Goal: Task Accomplishment & Management: Use online tool/utility

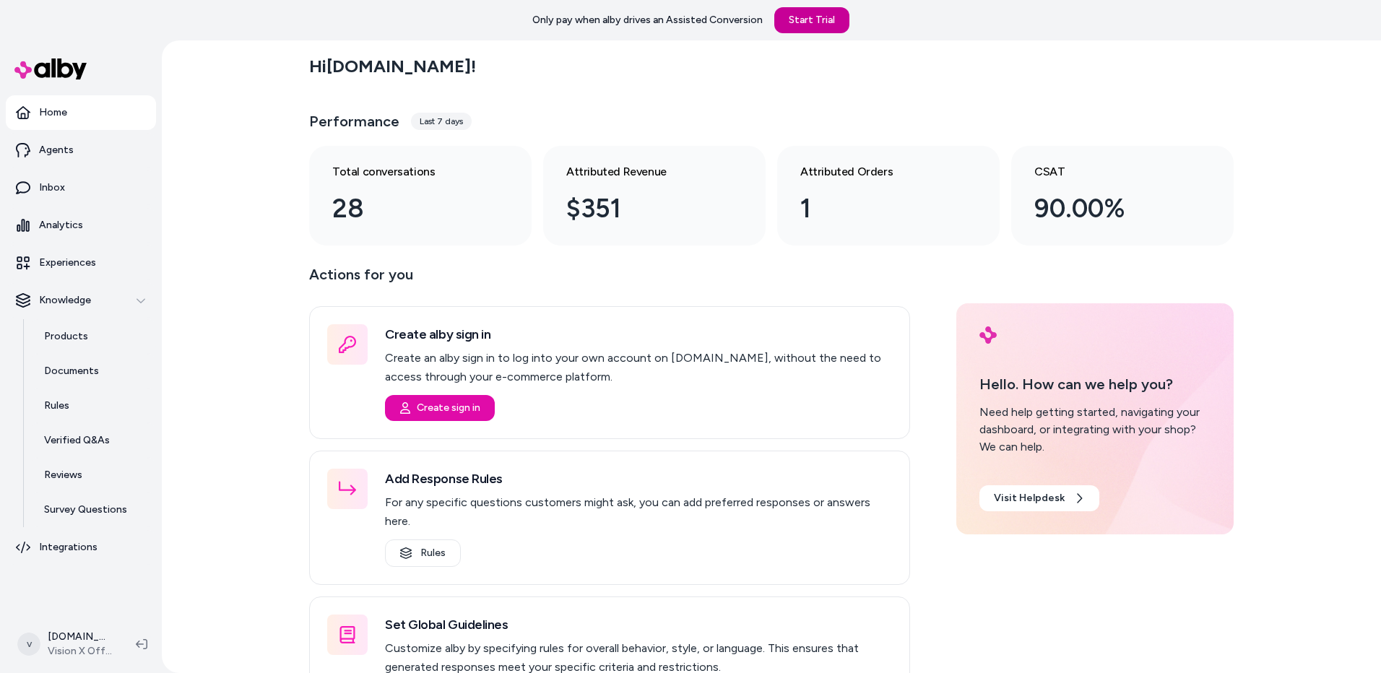
click at [816, 20] on link "Start Trial" at bounding box center [811, 20] width 75 height 26
click at [425, 405] on button "Create sign in" at bounding box center [436, 408] width 110 height 26
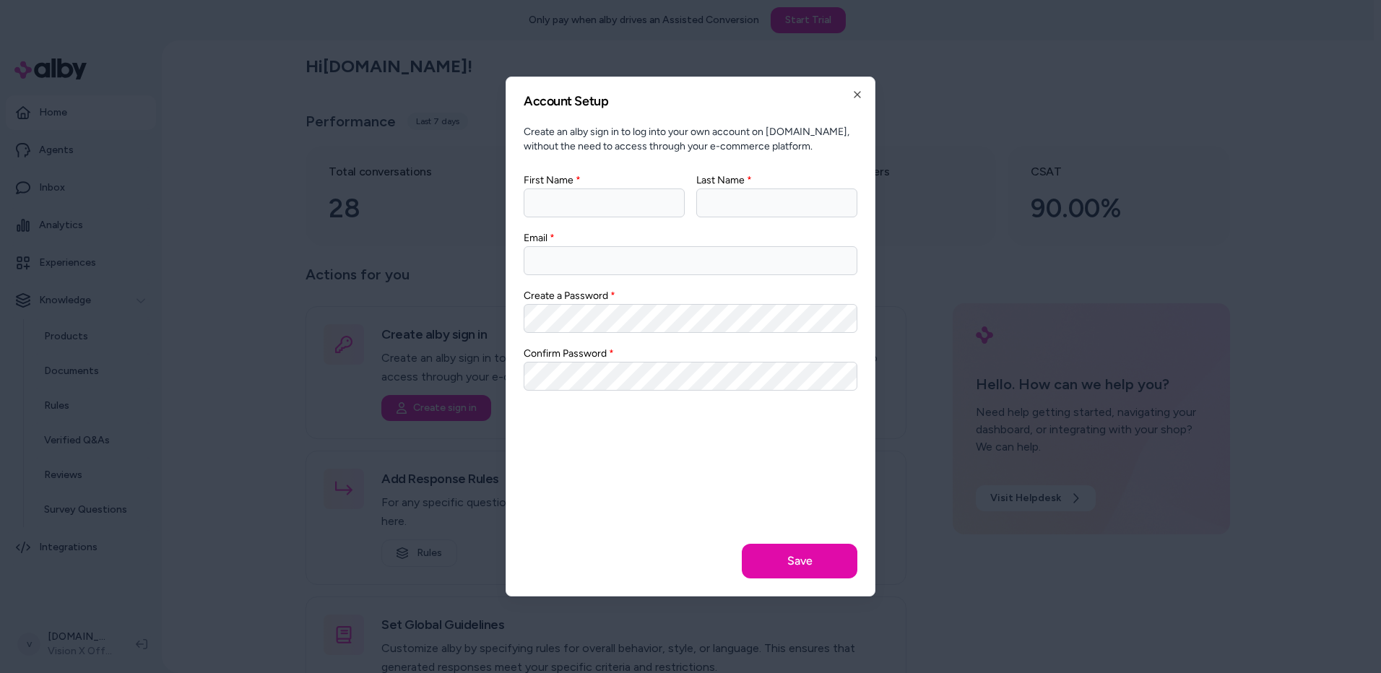
click at [608, 202] on input "First Name" at bounding box center [604, 203] width 161 height 29
click at [594, 204] on input "First Name" at bounding box center [604, 203] width 161 height 29
type input "****"
type input "********"
type input "**********"
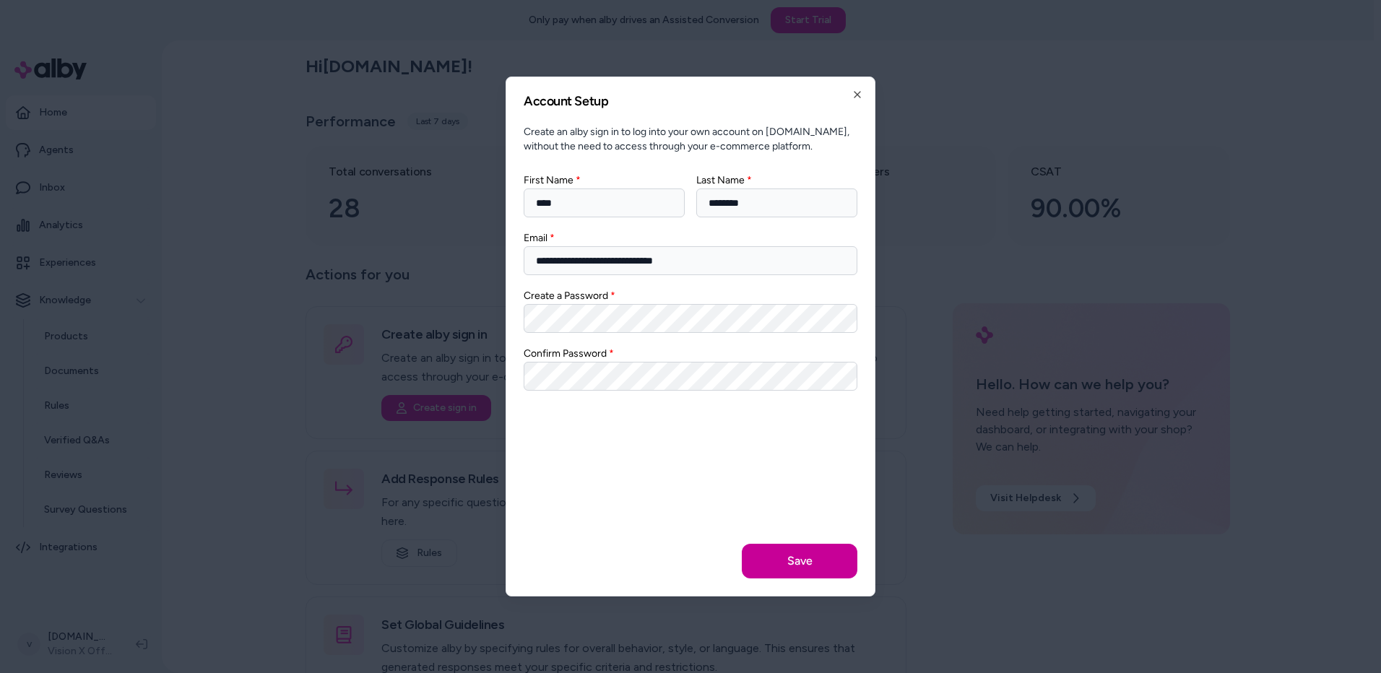
click at [814, 572] on button "Save" at bounding box center [800, 561] width 116 height 35
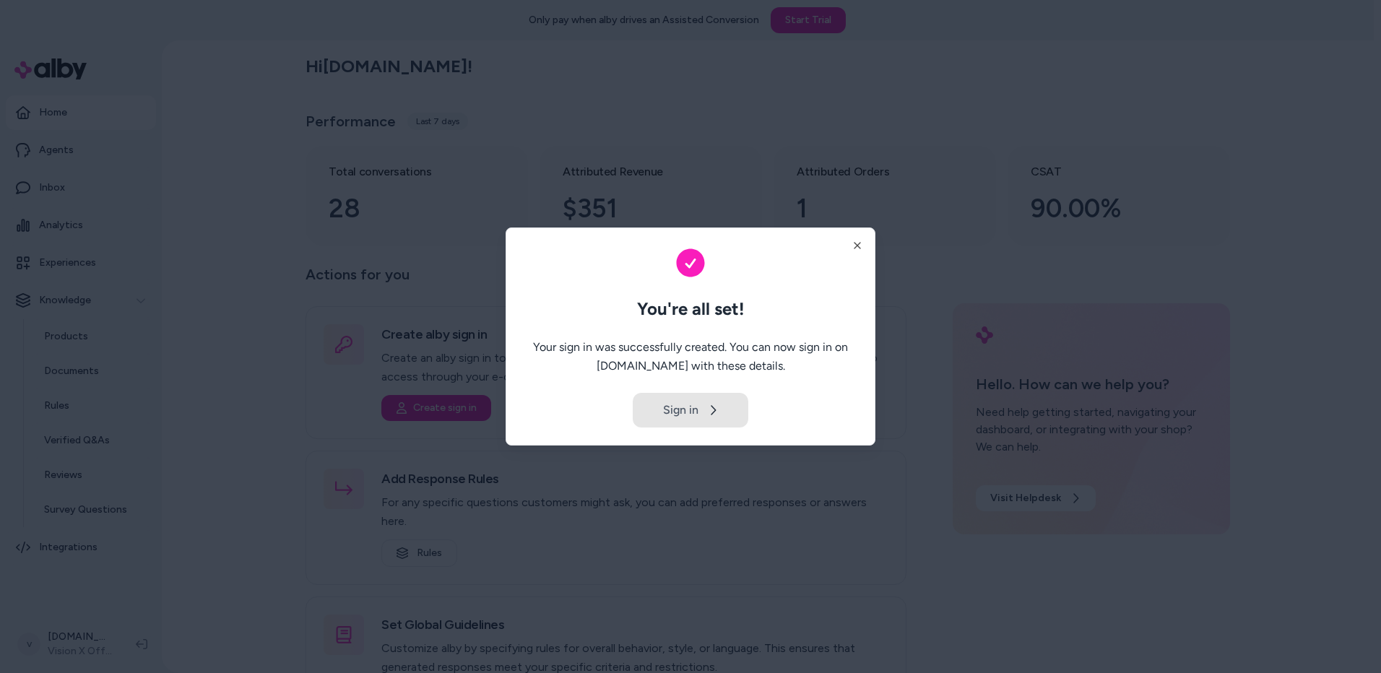
click at [698, 413] on button "Sign in" at bounding box center [691, 410] width 116 height 35
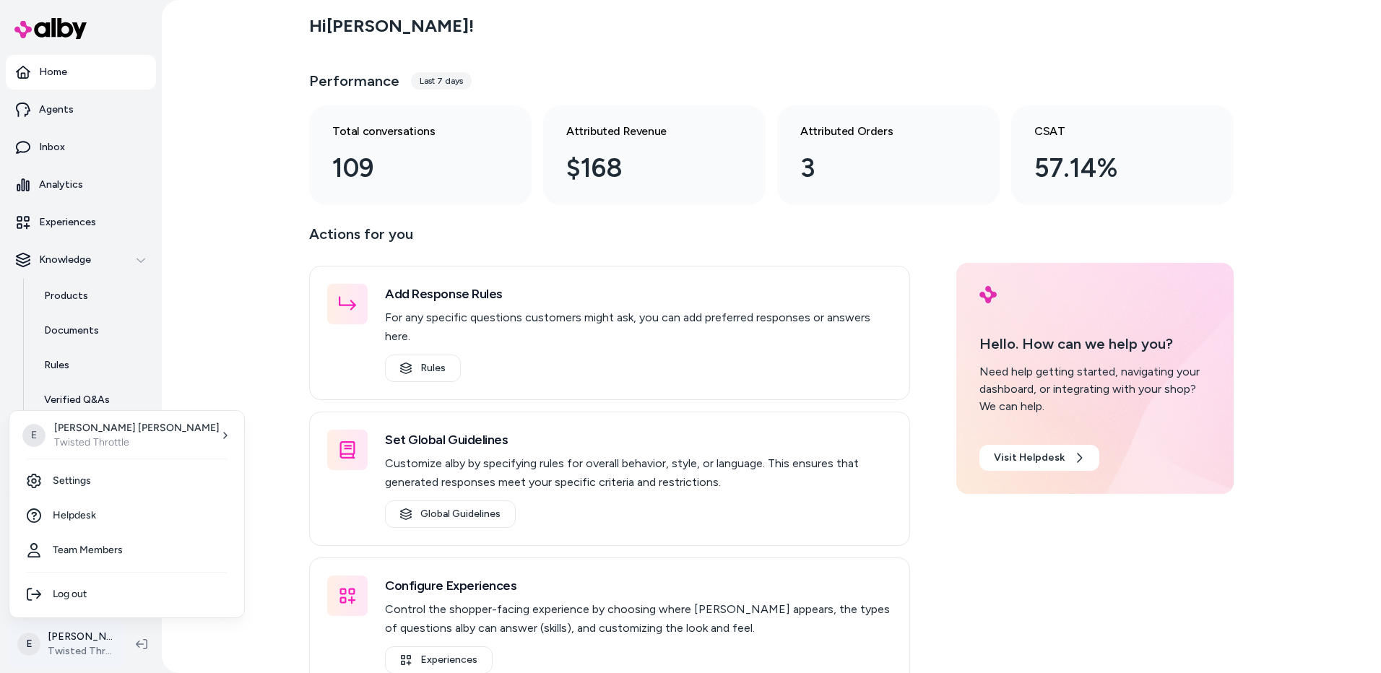
click at [104, 647] on html "Home Agents Inbox Analytics Experiences Knowledge Products Documents Rules Veri…" at bounding box center [690, 336] width 1381 height 673
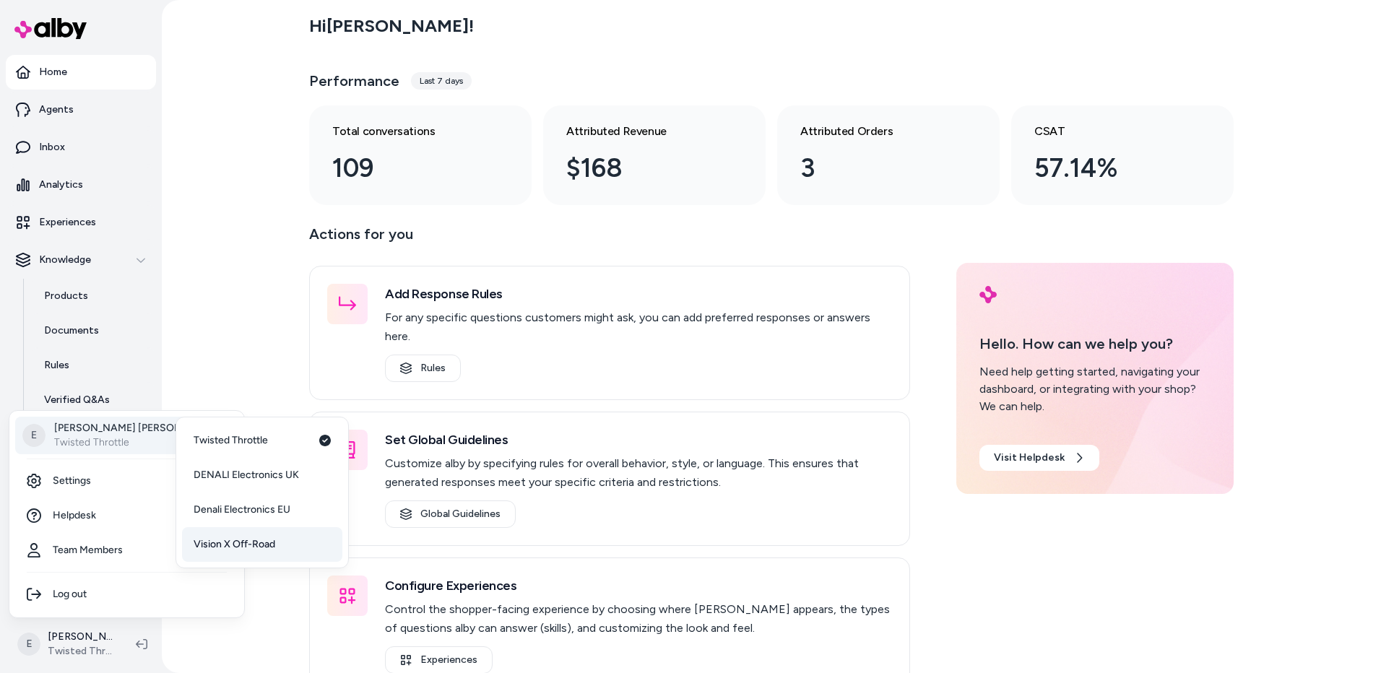
click at [235, 551] on span "Vision X Off-Road" at bounding box center [235, 544] width 82 height 14
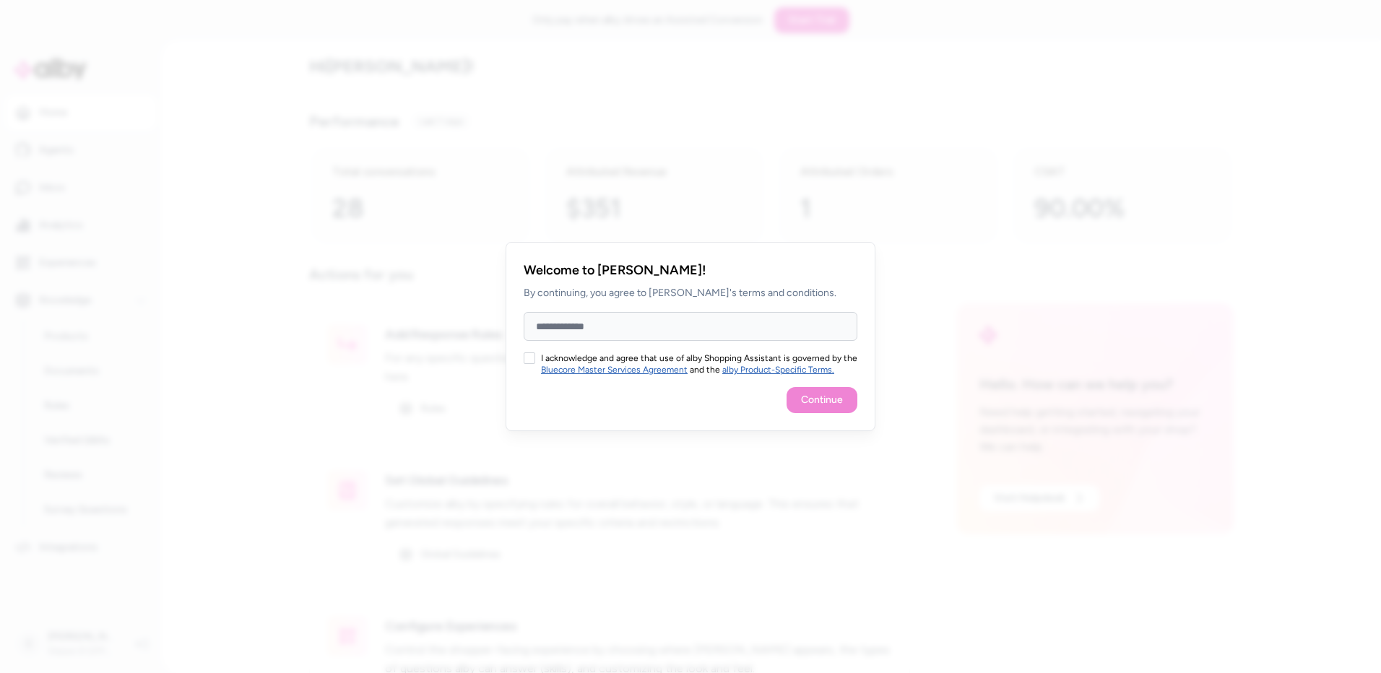
click at [527, 360] on button "I acknowledge and agree that use of alby Shopping Assistant is governed by the …" at bounding box center [530, 359] width 12 height 12
click at [589, 325] on input "Full Name" at bounding box center [691, 326] width 334 height 29
type input "**********"
click at [833, 403] on button "Continue" at bounding box center [822, 400] width 71 height 26
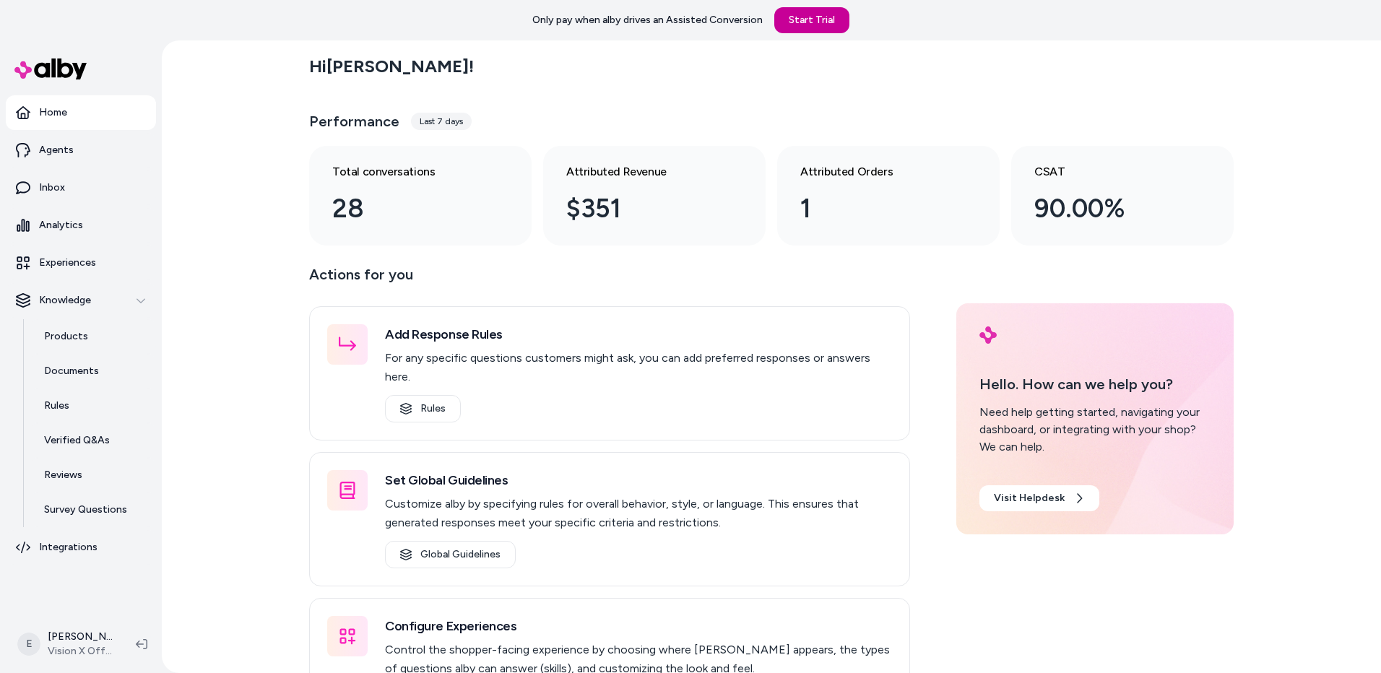
click at [813, 16] on link "Start Trial" at bounding box center [811, 20] width 75 height 26
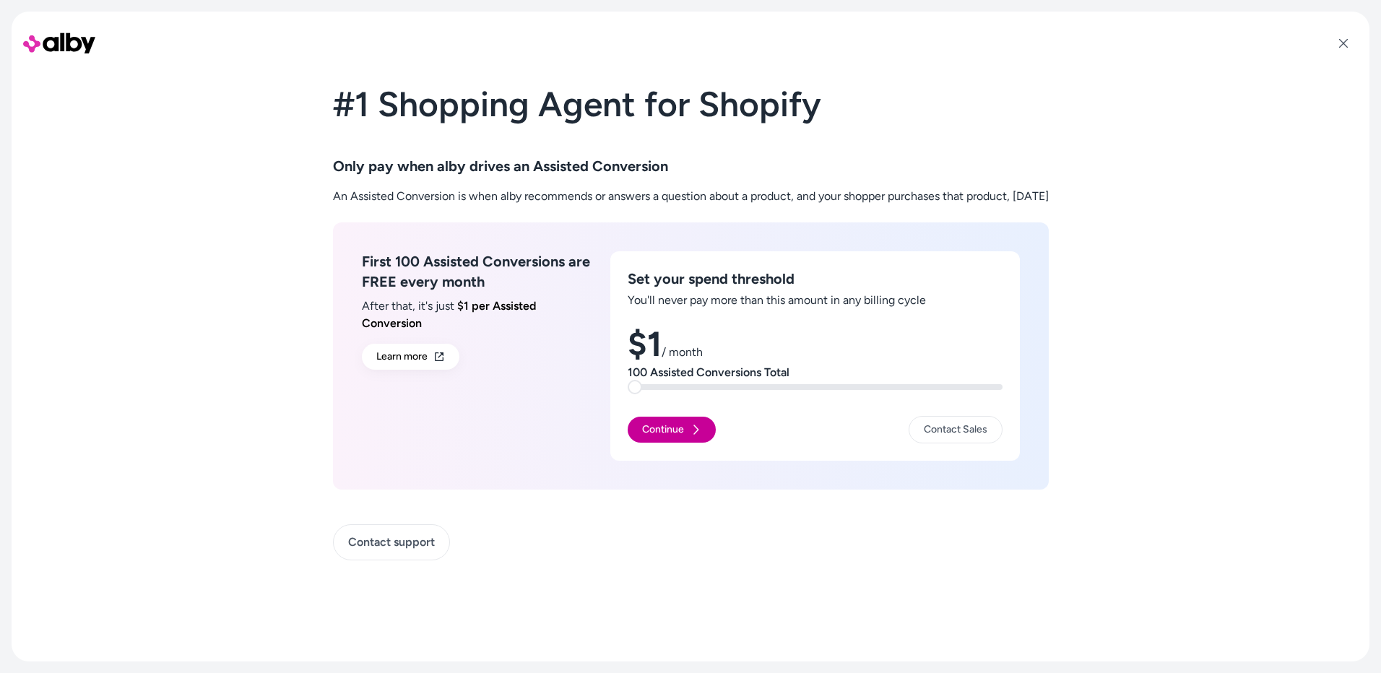
click at [660, 426] on button "Continue" at bounding box center [672, 430] width 88 height 26
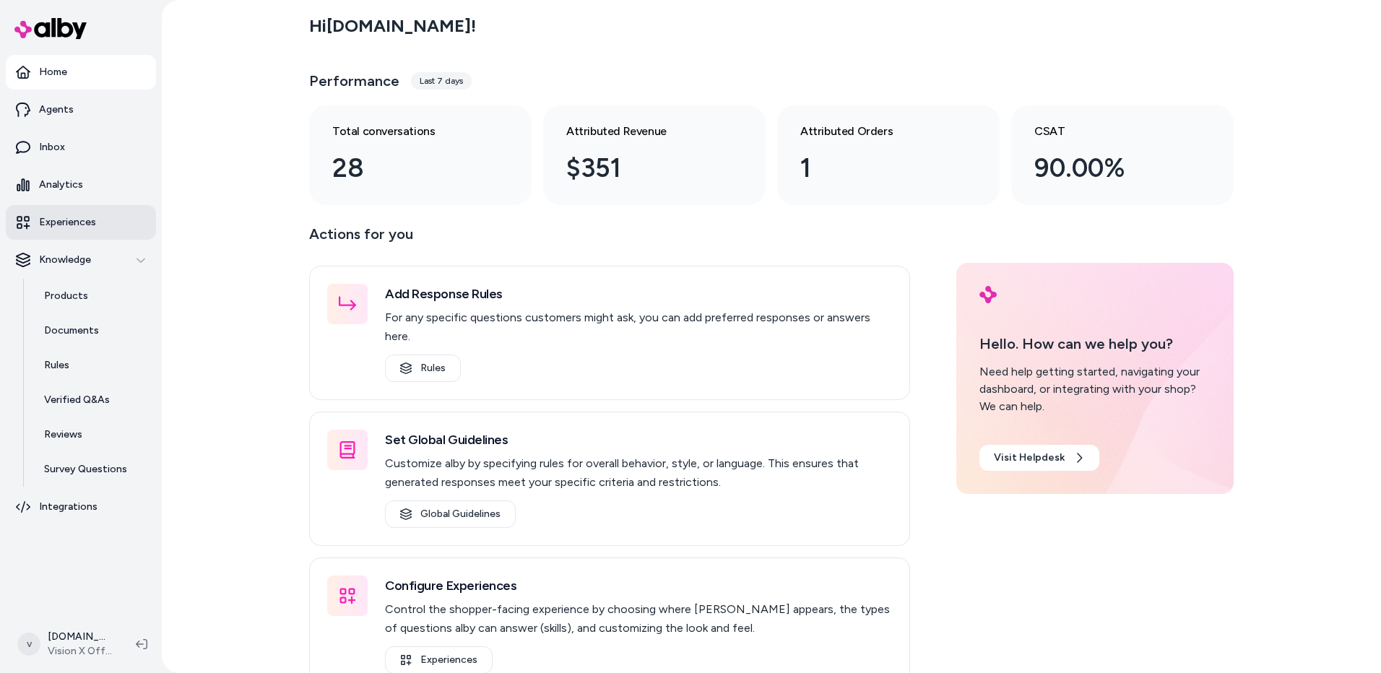
click at [68, 220] on p "Experiences" at bounding box center [67, 222] width 57 height 14
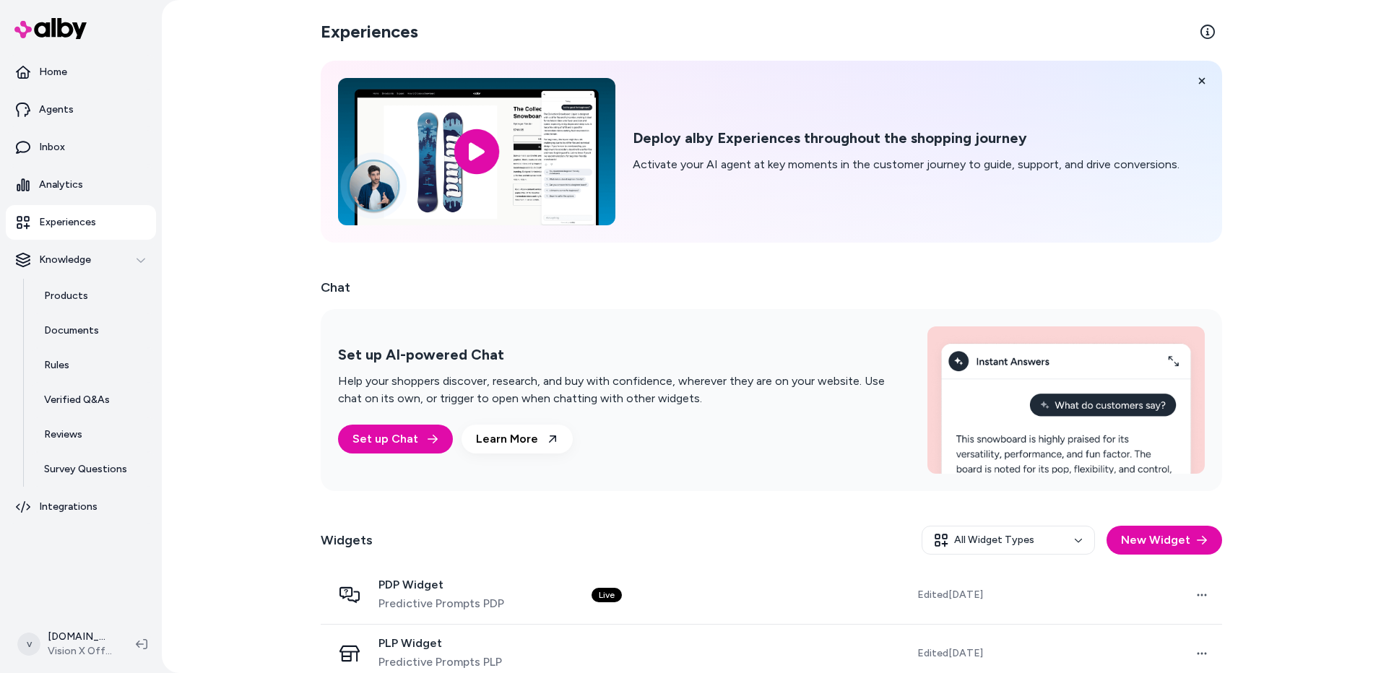
scroll to position [21, 0]
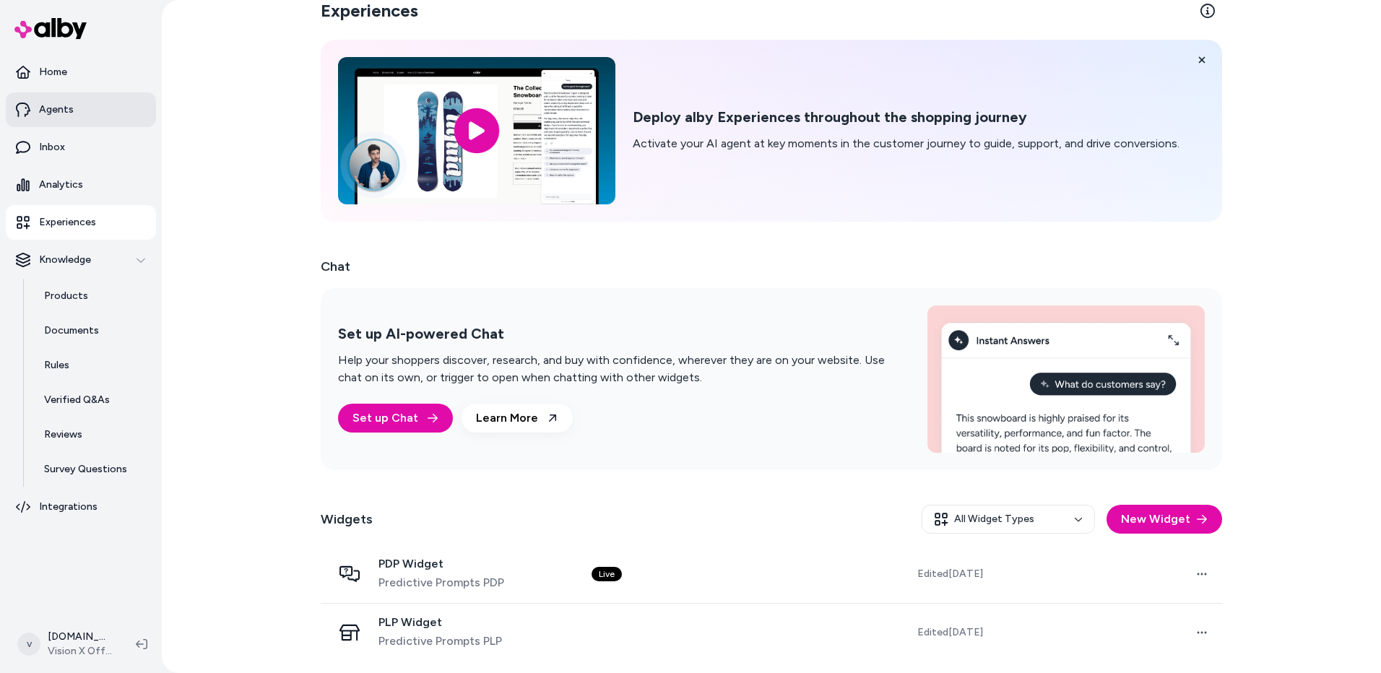
click at [52, 105] on p "Agents" at bounding box center [56, 110] width 35 height 14
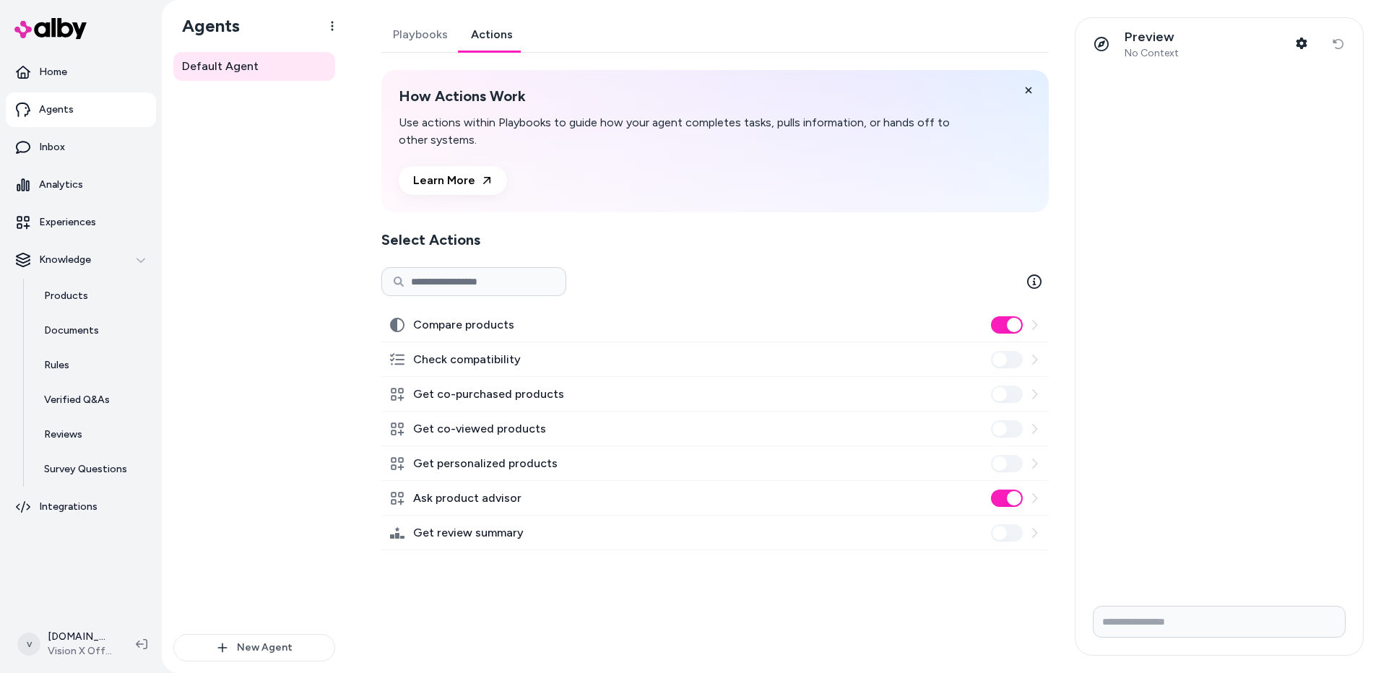
click at [501, 35] on link "Actions" at bounding box center [491, 34] width 65 height 35
click at [519, 354] on div "Check compatibility" at bounding box center [714, 359] width 667 height 35
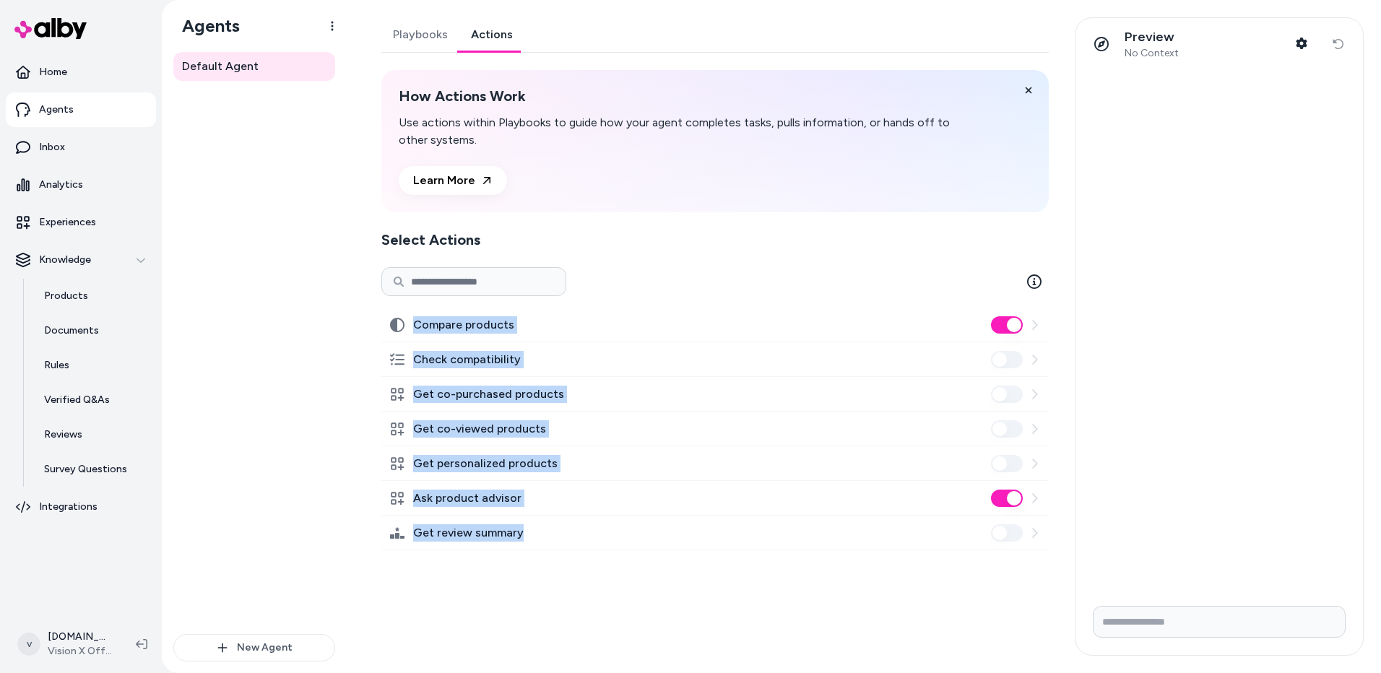
drag, startPoint x: 571, startPoint y: 535, endPoint x: 404, endPoint y: 313, distance: 278.6
click at [404, 313] on div "Compare products Check compatibility Get co-purchased products Get co-viewed pr…" at bounding box center [714, 429] width 667 height 243
copy div "Compare products Check compatibility Get co-purchased products Get co-viewed pr…"
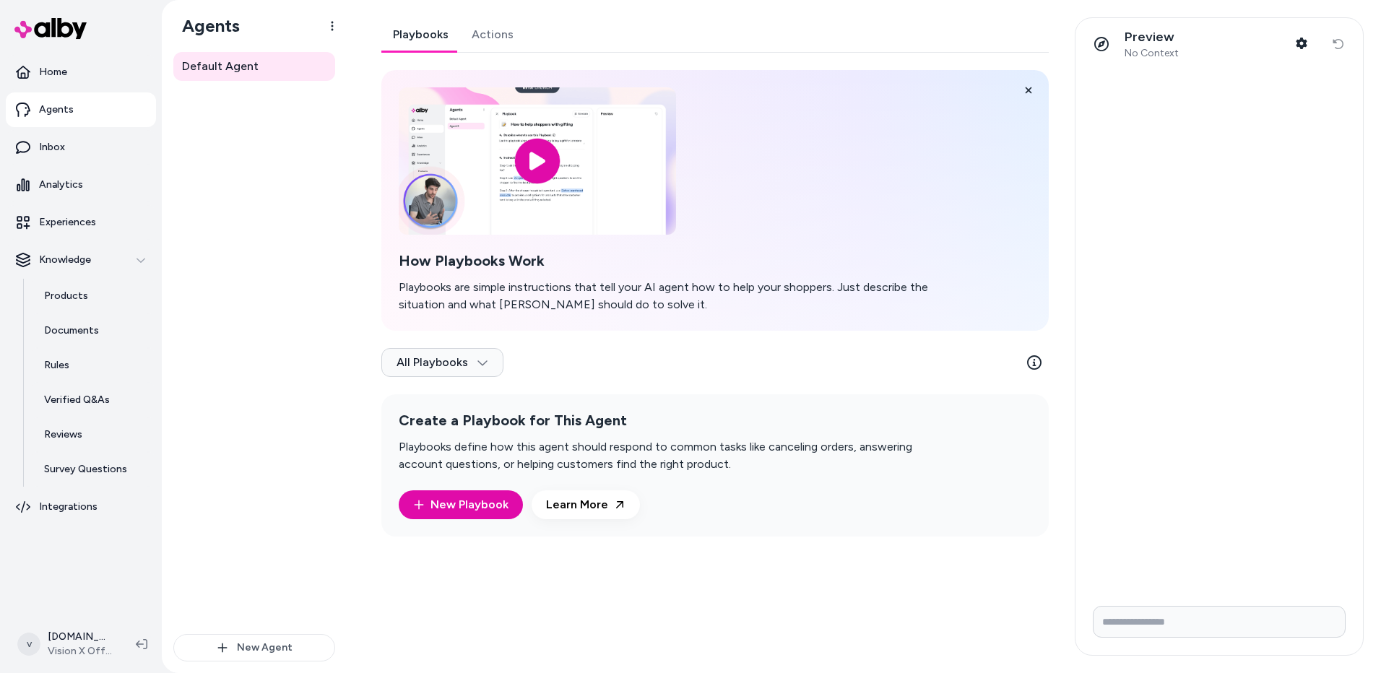
click at [413, 33] on link "Playbooks" at bounding box center [420, 34] width 79 height 35
click at [72, 62] on link "Home" at bounding box center [81, 72] width 150 height 35
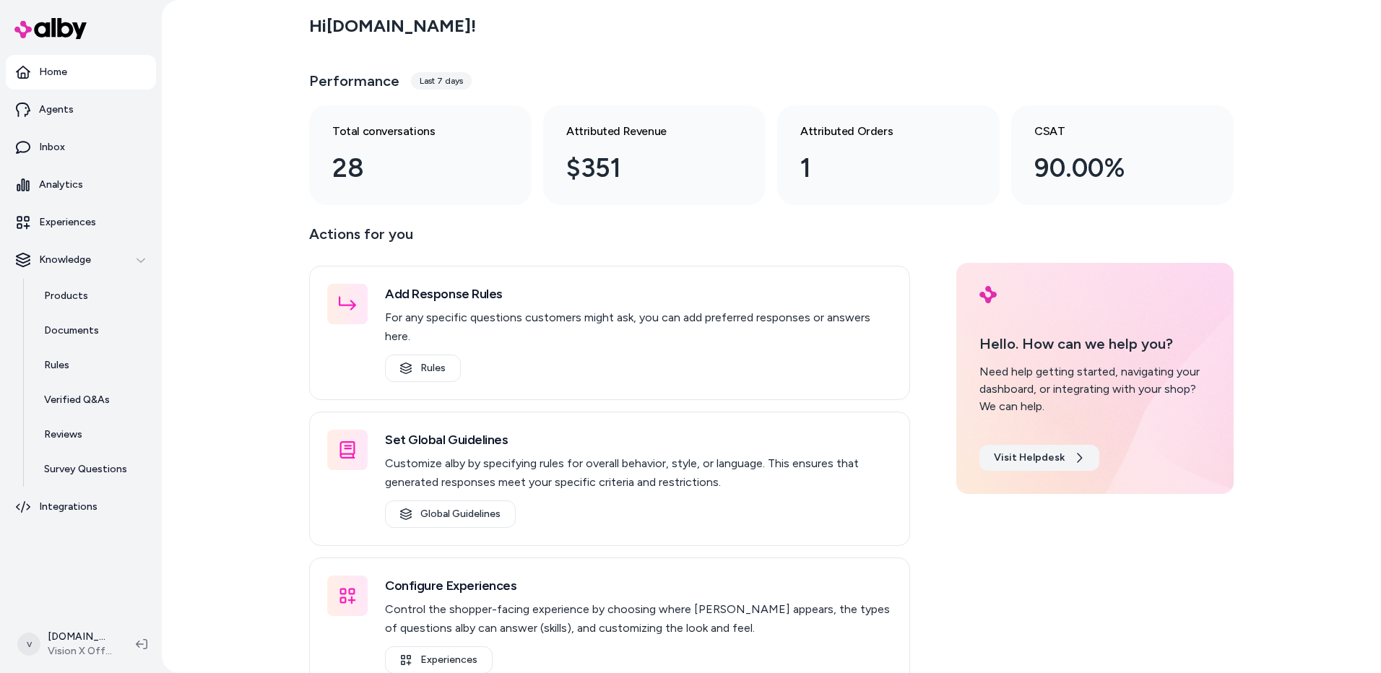
click at [1049, 462] on link "Visit Helpdesk" at bounding box center [1040, 458] width 120 height 26
